Goal: Task Accomplishment & Management: Manage account settings

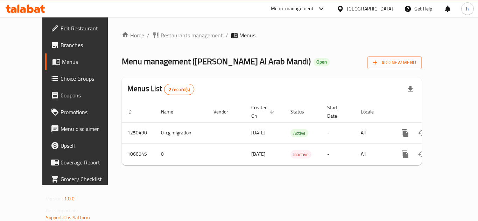
click at [61, 80] on span "Choice Groups" at bounding box center [89, 79] width 56 height 8
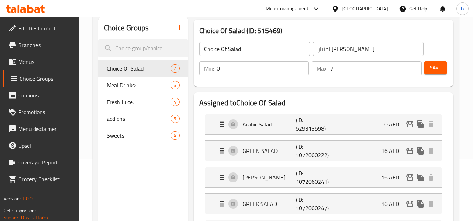
scroll to position [70, 0]
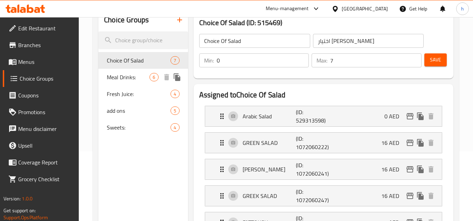
drag, startPoint x: 121, startPoint y: 77, endPoint x: 148, endPoint y: 82, distance: 27.0
click at [121, 77] on span "Meal Drinks:" at bounding box center [128, 77] width 43 height 8
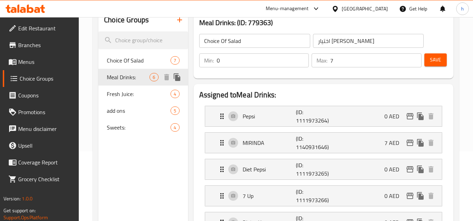
type input "Meal Drinks:"
type input "مشروبات الوجبات:"
type input "5"
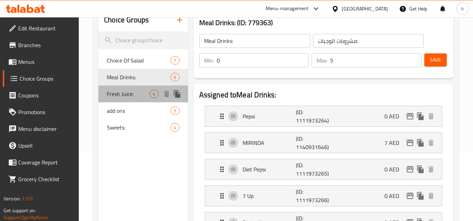
click at [123, 97] on span "Fresh Juice:" at bounding box center [128, 94] width 43 height 8
type input "Fresh Juice:"
type input "عصير فرش:"
type input "4"
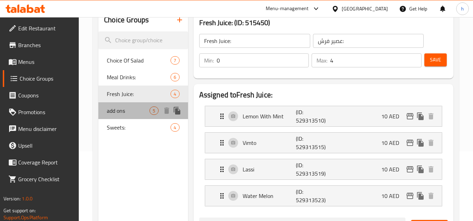
click at [123, 108] on span "add ons" at bounding box center [128, 111] width 43 height 8
type input "add ons"
type input "إضافات"
type input "5"
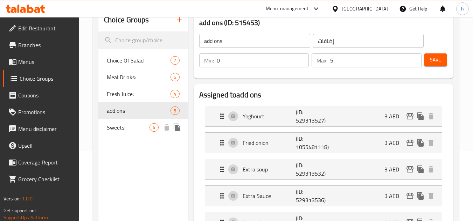
click at [122, 125] on span "Sweets:" at bounding box center [128, 127] width 43 height 8
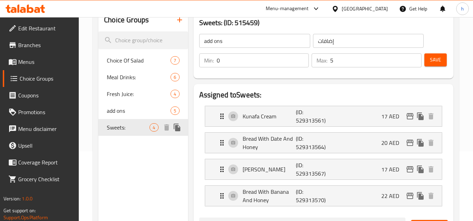
type input "Sweets:"
type input "حلويات:"
type input "4"
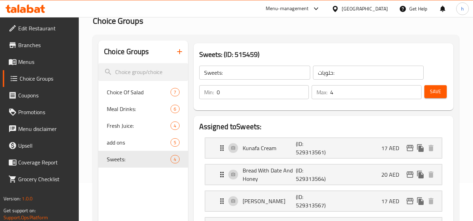
scroll to position [0, 0]
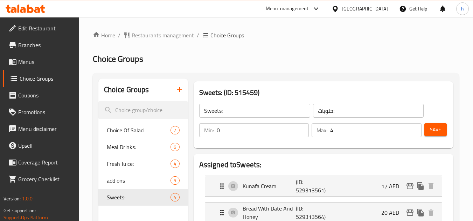
click at [149, 36] on span "Restaurants management" at bounding box center [163, 35] width 62 height 8
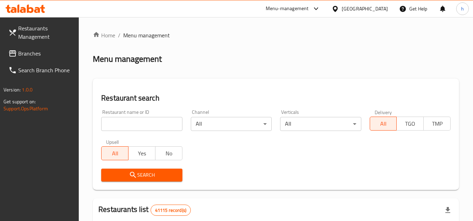
click at [39, 54] on span "Branches" at bounding box center [45, 53] width 55 height 8
